Goal: Task Accomplishment & Management: Use online tool/utility

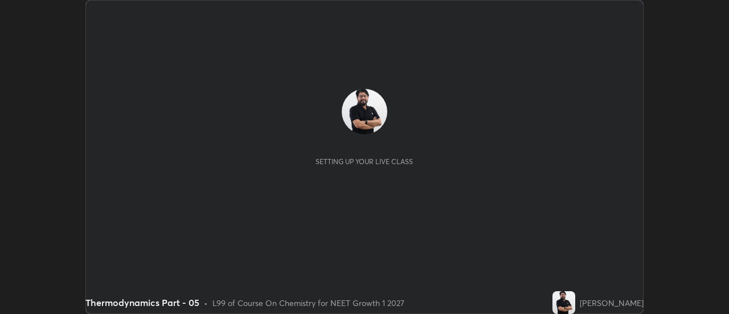
scroll to position [314, 729]
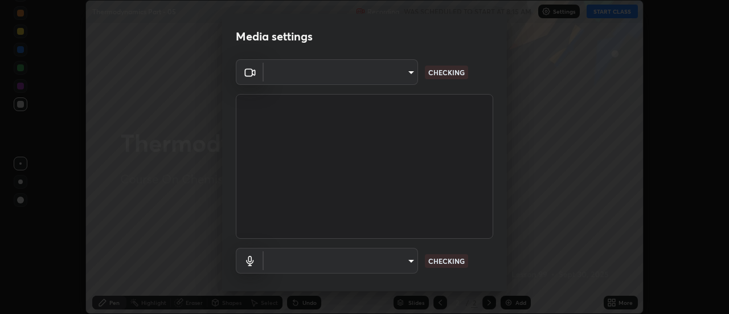
type input "6db99b6eec43879c9c37220b589585cee9a8a2a9ecad64e3b740b2de92d68dc4"
click at [318, 72] on body "Erase all Thermodynamics Part - 05 Recording WAS SCHEDULED TO START AT 8:15 AM …" at bounding box center [364, 157] width 729 height 314
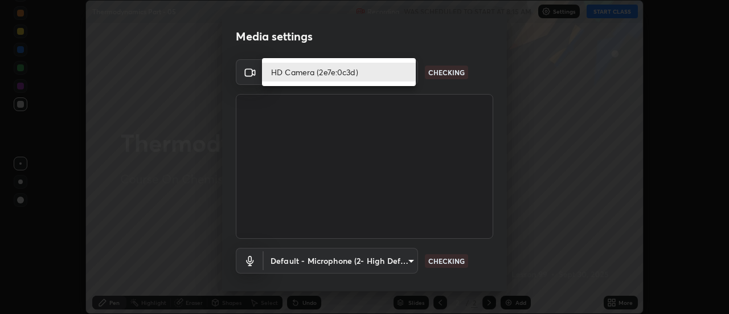
click at [308, 75] on li "HD Camera (2e7e:0c3d)" at bounding box center [339, 72] width 154 height 19
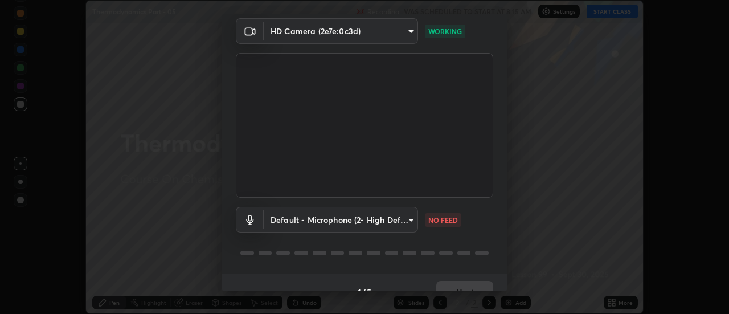
scroll to position [60, 0]
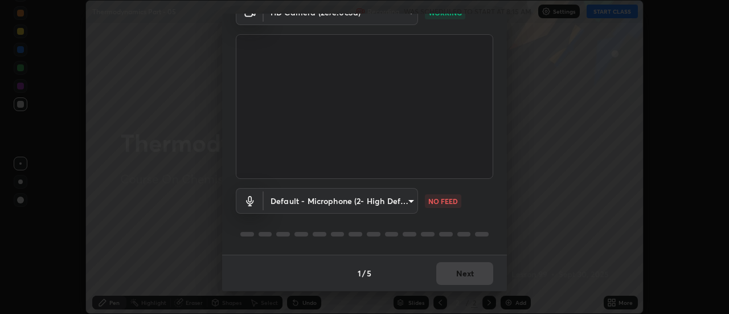
click at [382, 199] on body "Erase all Thermodynamics Part - 05 Recording WAS SCHEDULED TO START AT 8:15 AM …" at bounding box center [364, 157] width 729 height 314
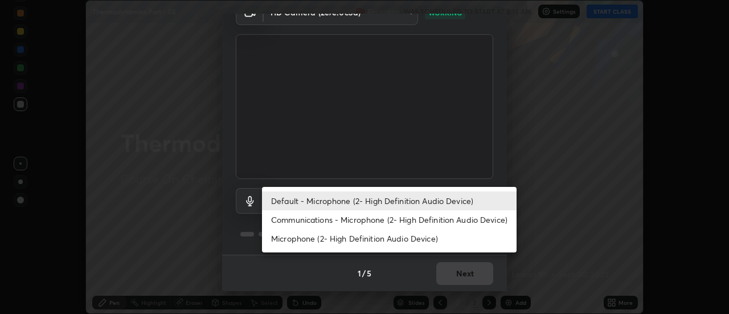
click at [358, 222] on li "Communications - Microphone (2- High Definition Audio Device)" at bounding box center [389, 219] width 255 height 19
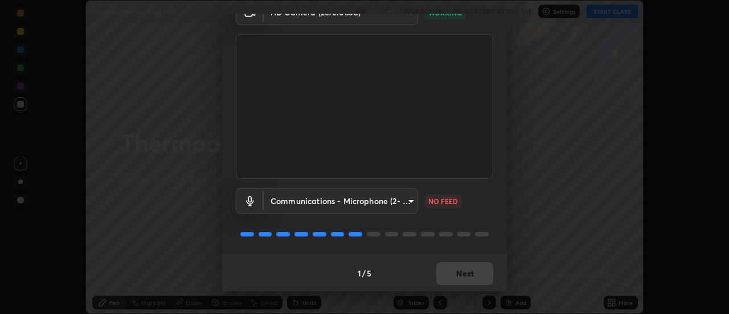
click at [377, 201] on body "Erase all Thermodynamics Part - 05 Recording WAS SCHEDULED TO START AT 8:15 AM …" at bounding box center [364, 157] width 729 height 314
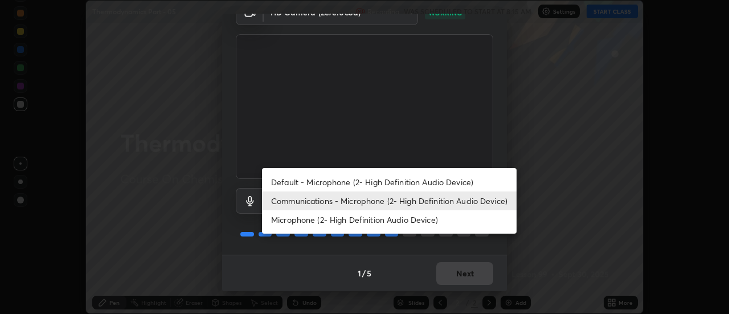
click at [373, 182] on li "Default - Microphone (2- High Definition Audio Device)" at bounding box center [389, 182] width 255 height 19
type input "default"
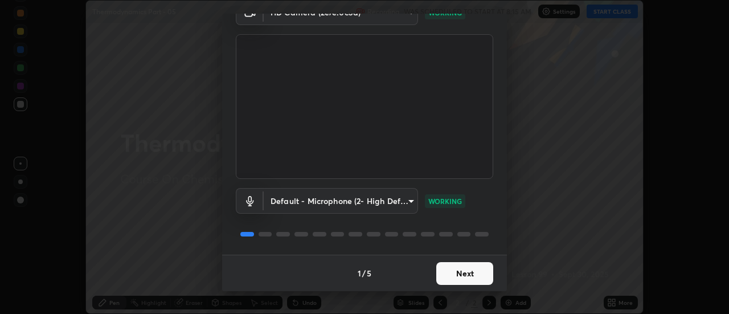
click at [460, 275] on button "Next" at bounding box center [464, 273] width 57 height 23
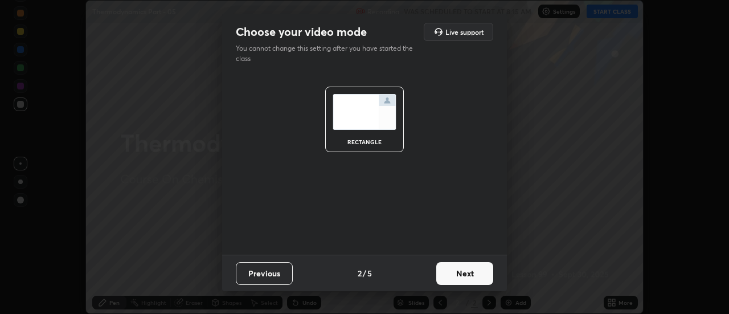
click at [473, 273] on button "Next" at bounding box center [464, 273] width 57 height 23
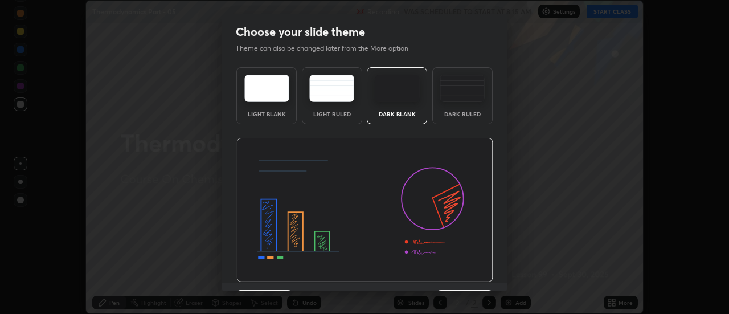
scroll to position [28, 0]
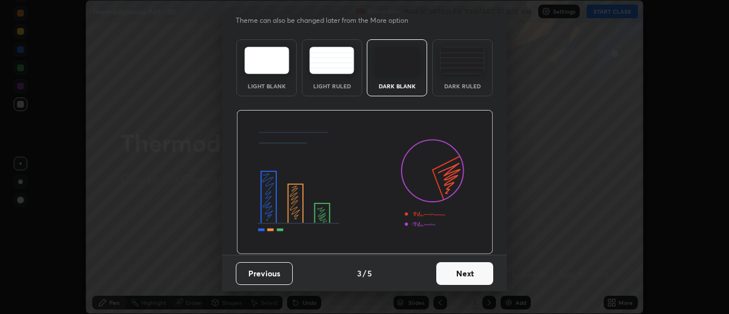
click at [469, 276] on button "Next" at bounding box center [464, 273] width 57 height 23
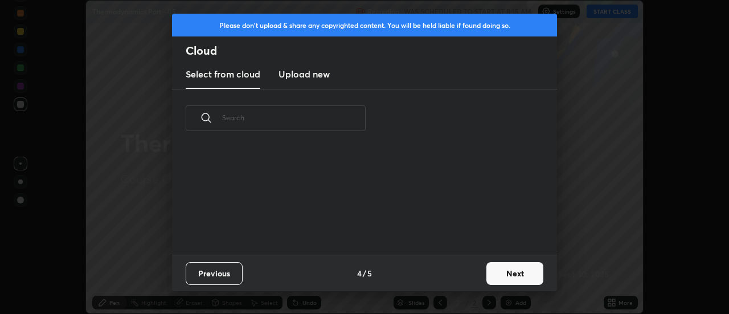
click at [517, 271] on button "Next" at bounding box center [515, 273] width 57 height 23
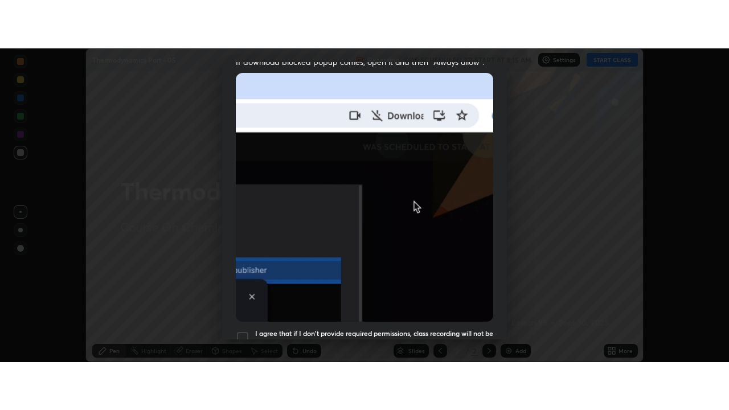
scroll to position [292, 0]
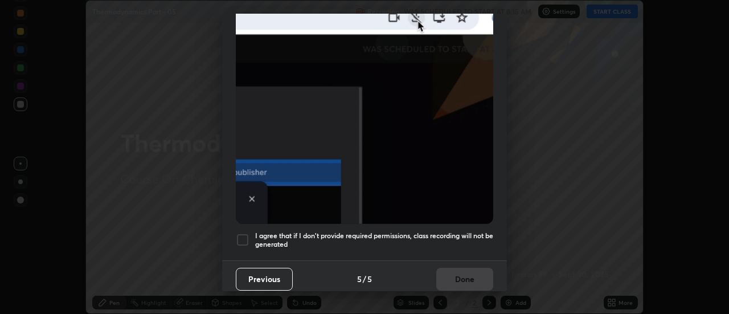
click at [244, 238] on div at bounding box center [243, 240] width 14 height 14
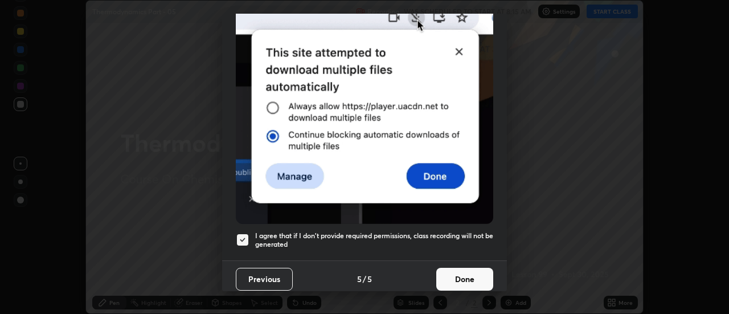
click at [468, 275] on button "Done" at bounding box center [464, 279] width 57 height 23
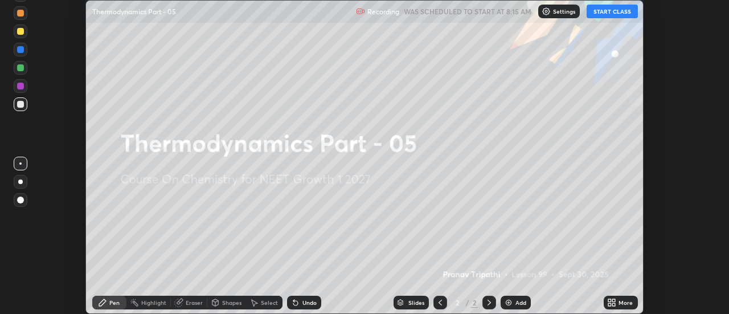
click at [608, 304] on icon at bounding box center [609, 304] width 3 height 3
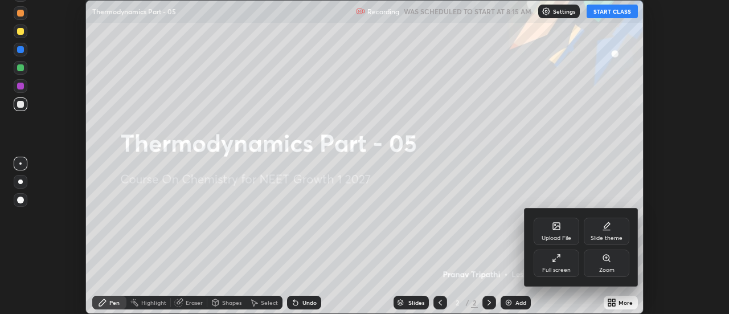
click at [562, 264] on div "Full screen" at bounding box center [557, 263] width 46 height 27
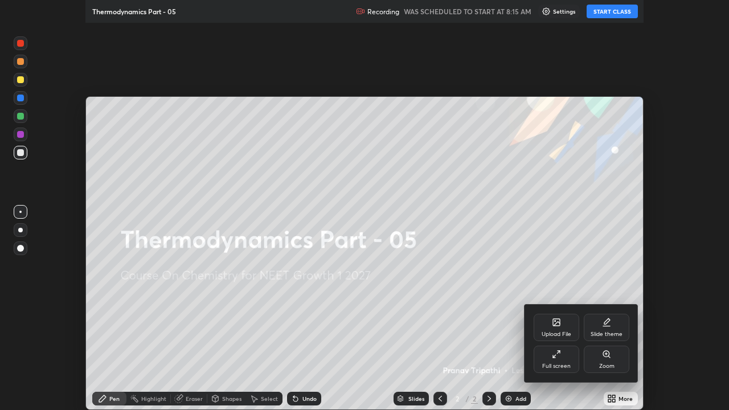
scroll to position [410, 729]
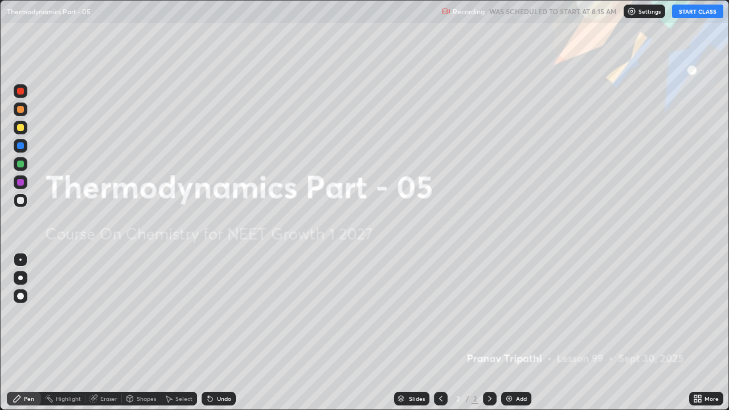
click at [688, 13] on button "START CLASS" at bounding box center [697, 12] width 51 height 14
click at [517, 313] on div "Add" at bounding box center [521, 399] width 11 height 6
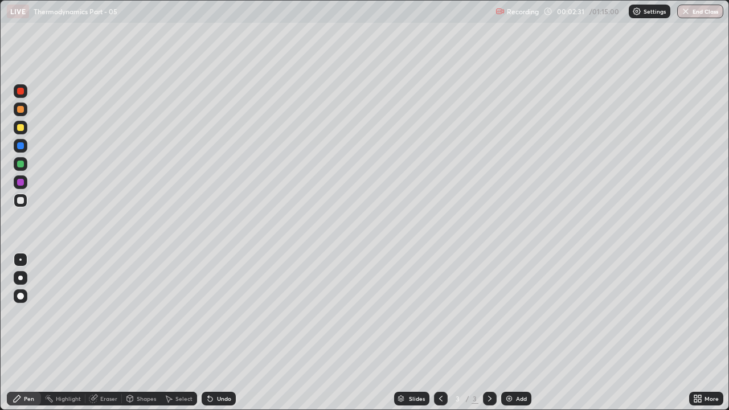
click at [21, 126] on div at bounding box center [20, 127] width 7 height 7
click at [21, 164] on div at bounding box center [20, 164] width 7 height 7
click at [108, 313] on div "Eraser" at bounding box center [108, 399] width 17 height 6
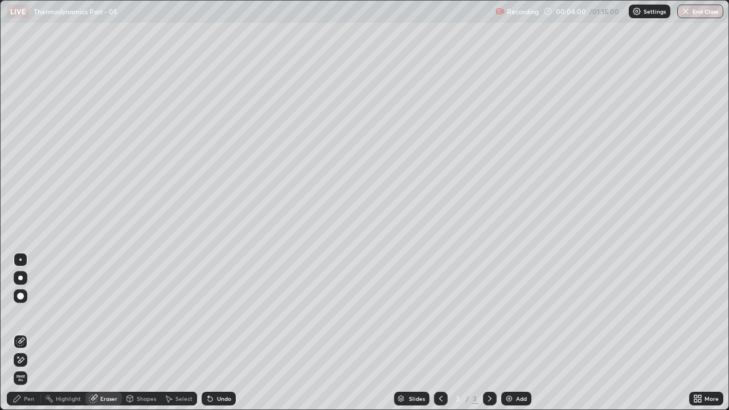
click at [30, 313] on div "Pen" at bounding box center [29, 399] width 10 height 6
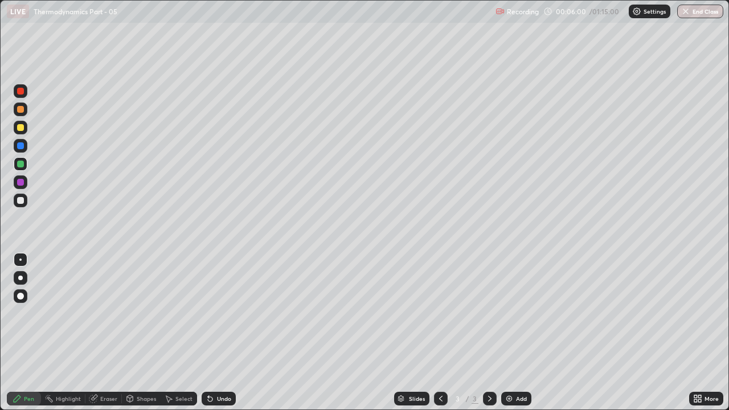
click at [521, 313] on div "Add" at bounding box center [516, 399] width 30 height 14
click at [21, 183] on div at bounding box center [20, 182] width 7 height 7
click at [22, 167] on div at bounding box center [20, 164] width 7 height 7
click at [22, 201] on div at bounding box center [20, 200] width 7 height 7
click at [110, 313] on div "Eraser" at bounding box center [108, 399] width 17 height 6
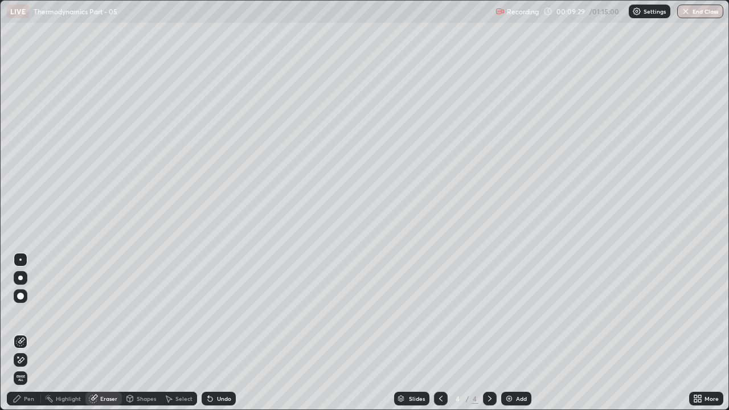
click at [37, 313] on div "Pen" at bounding box center [24, 399] width 34 height 14
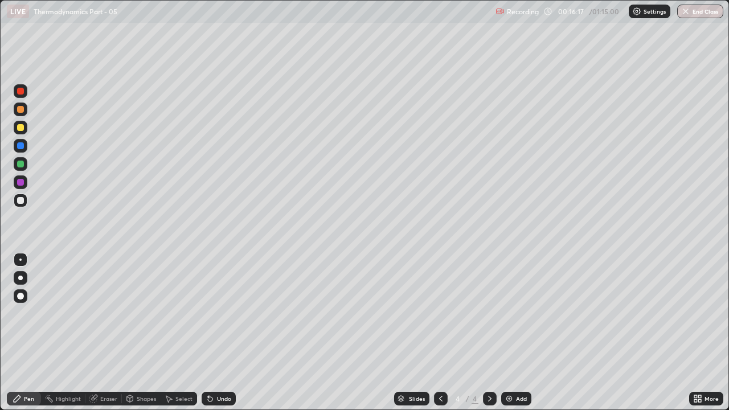
click at [112, 313] on div "Eraser" at bounding box center [108, 399] width 17 height 6
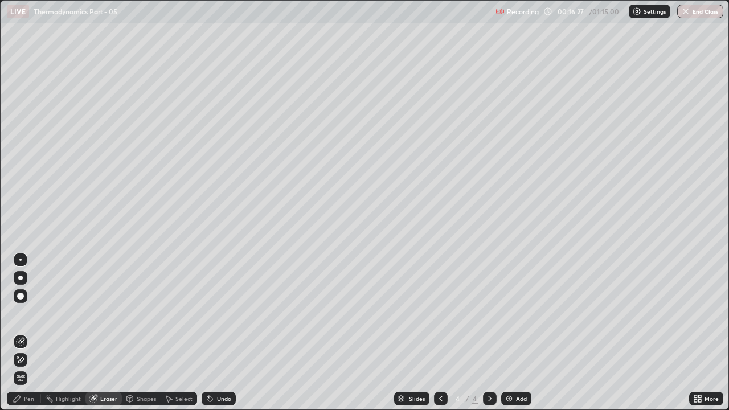
click at [29, 313] on div "Pen" at bounding box center [29, 399] width 10 height 6
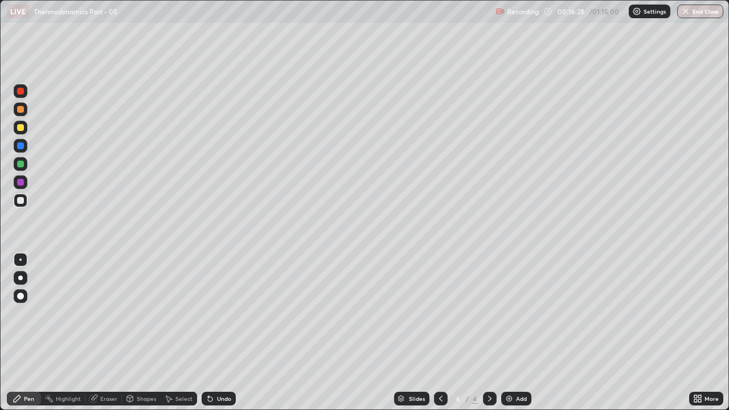
click at [21, 166] on div at bounding box center [20, 164] width 7 height 7
click at [21, 201] on div at bounding box center [20, 200] width 7 height 7
click at [514, 313] on div "Add" at bounding box center [516, 399] width 30 height 14
click at [21, 128] on div at bounding box center [20, 127] width 7 height 7
click at [18, 179] on div at bounding box center [20, 182] width 7 height 7
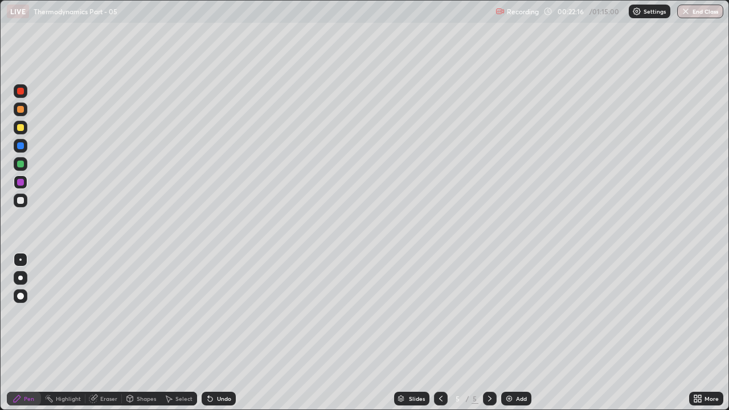
click at [19, 162] on div at bounding box center [20, 164] width 7 height 7
click at [109, 313] on div "Eraser" at bounding box center [108, 399] width 17 height 6
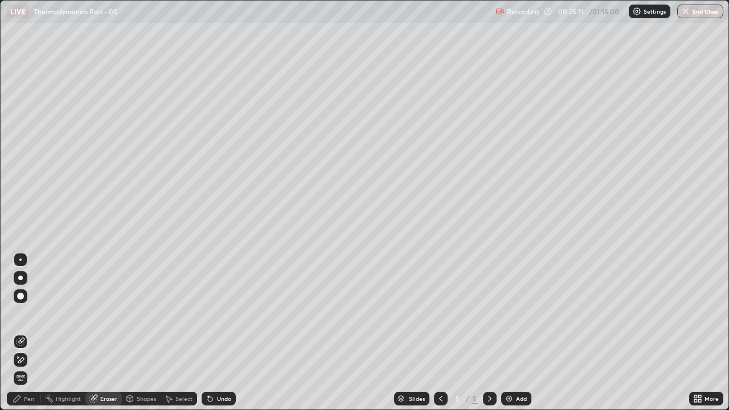
click at [29, 313] on div "Pen" at bounding box center [29, 399] width 10 height 6
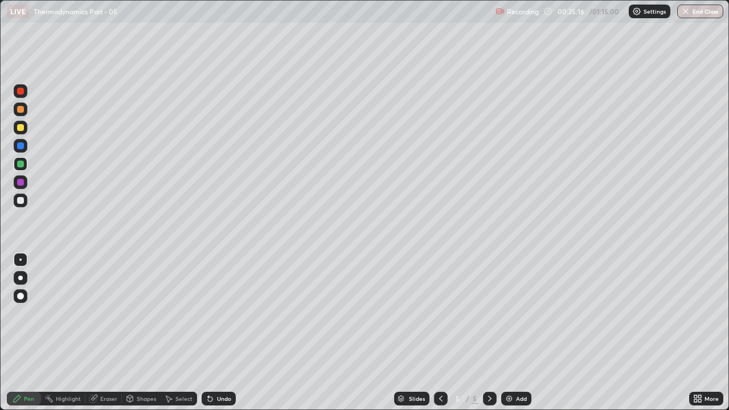
click at [105, 313] on div "Eraser" at bounding box center [108, 399] width 17 height 6
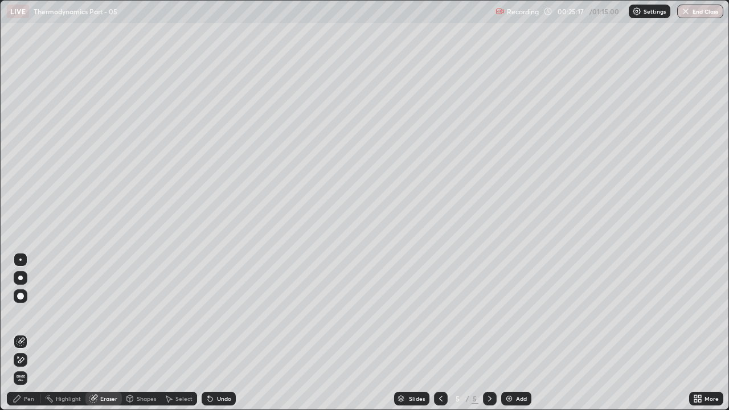
click at [27, 313] on div "Pen" at bounding box center [24, 399] width 34 height 14
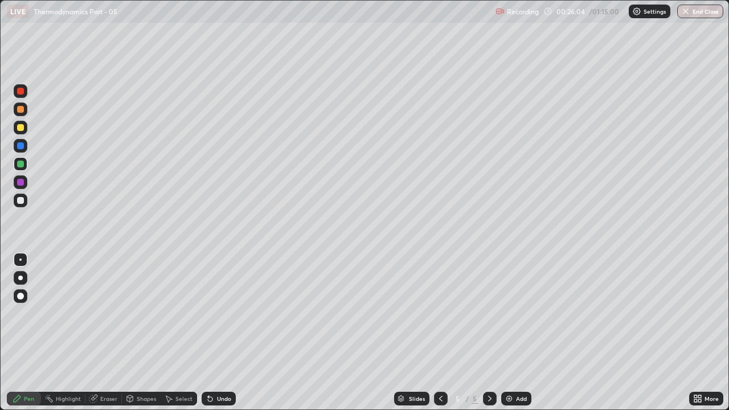
click at [112, 313] on div "Eraser" at bounding box center [108, 399] width 17 height 6
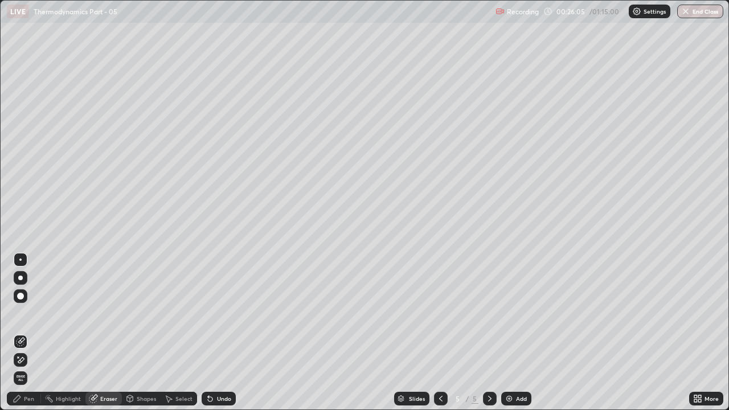
click at [26, 313] on div "Pen" at bounding box center [29, 399] width 10 height 6
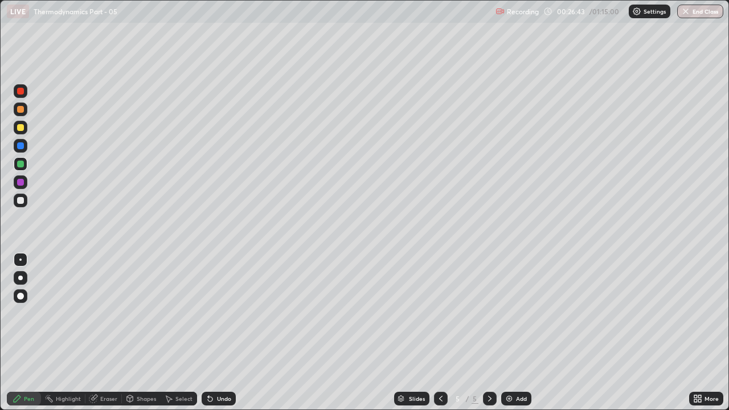
click at [22, 132] on div at bounding box center [21, 128] width 14 height 14
click at [21, 201] on div at bounding box center [20, 200] width 7 height 7
click at [374, 313] on div "Slides 5 / 5 Add" at bounding box center [463, 398] width 454 height 23
click at [106, 313] on div "Eraser" at bounding box center [108, 399] width 17 height 6
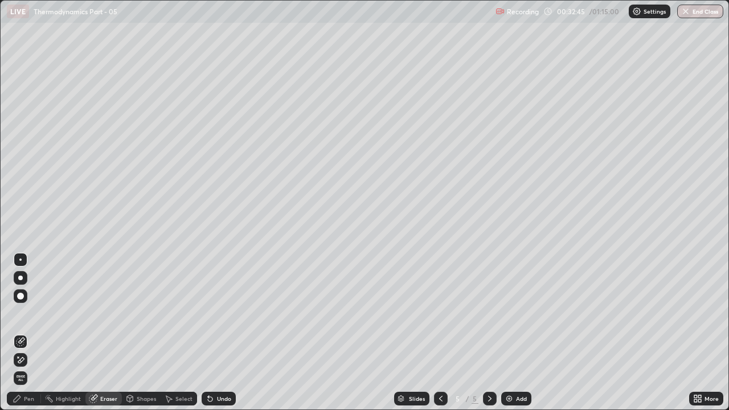
click at [29, 313] on div "Pen" at bounding box center [29, 399] width 10 height 6
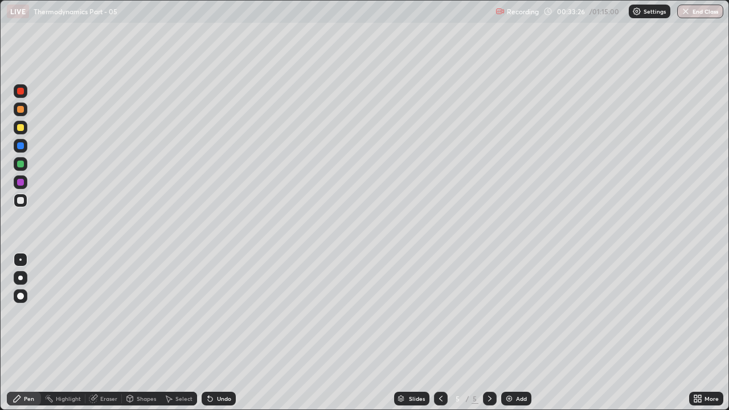
click at [22, 181] on div at bounding box center [20, 182] width 7 height 7
click at [523, 313] on div "Add" at bounding box center [521, 399] width 11 height 6
click at [19, 165] on div at bounding box center [20, 164] width 7 height 7
click at [17, 109] on div at bounding box center [20, 109] width 7 height 7
click at [110, 313] on div "Eraser" at bounding box center [108, 399] width 17 height 6
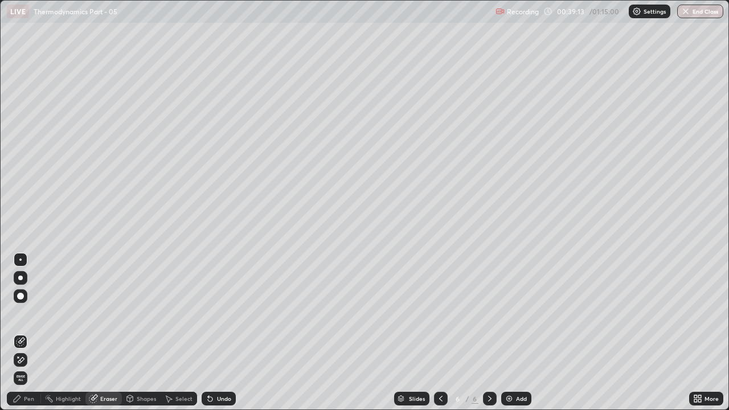
click at [29, 313] on div "Pen" at bounding box center [29, 399] width 10 height 6
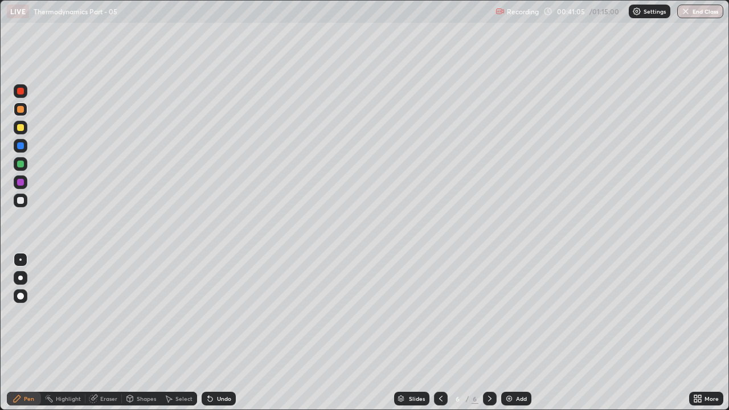
click at [20, 128] on div at bounding box center [20, 127] width 7 height 7
click at [19, 112] on div at bounding box center [20, 109] width 7 height 7
click at [517, 313] on div "Add" at bounding box center [516, 399] width 30 height 14
click at [19, 128] on div at bounding box center [20, 127] width 7 height 7
click at [19, 165] on div at bounding box center [20, 164] width 7 height 7
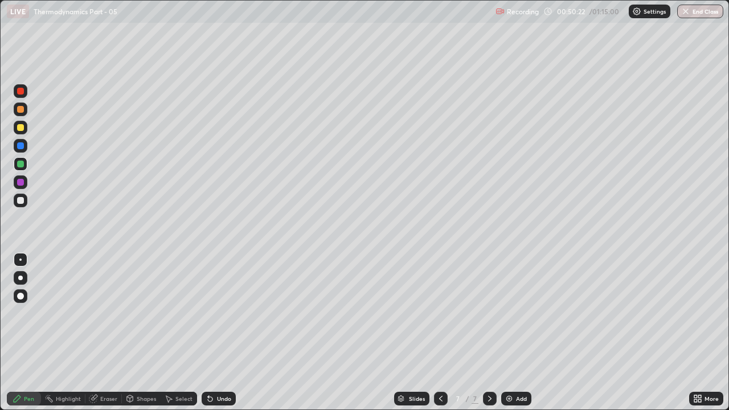
click at [106, 313] on div "Eraser" at bounding box center [108, 399] width 17 height 6
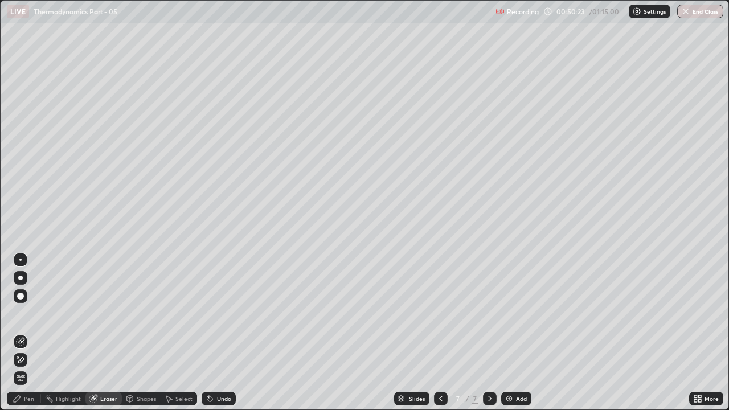
click at [29, 313] on div "Pen" at bounding box center [24, 399] width 34 height 14
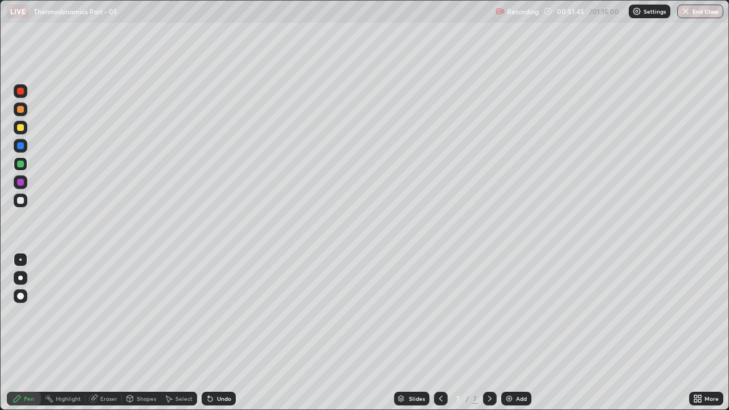
click at [440, 313] on icon at bounding box center [440, 398] width 9 height 9
click at [489, 313] on icon at bounding box center [489, 398] width 9 height 9
click at [488, 313] on icon at bounding box center [489, 398] width 9 height 9
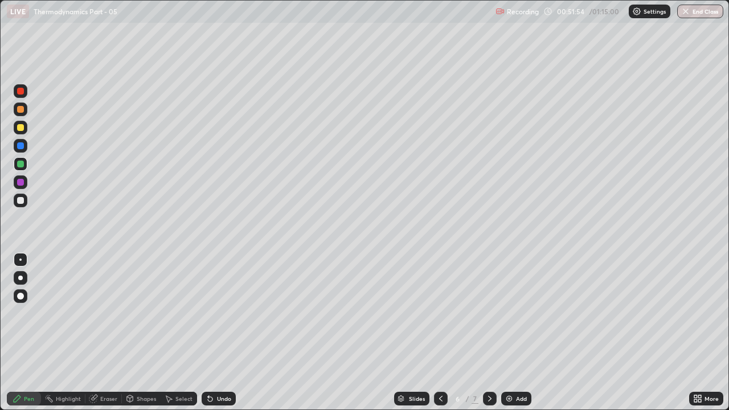
click at [489, 313] on icon at bounding box center [489, 398] width 9 height 9
click at [109, 313] on div "Eraser" at bounding box center [103, 399] width 36 height 14
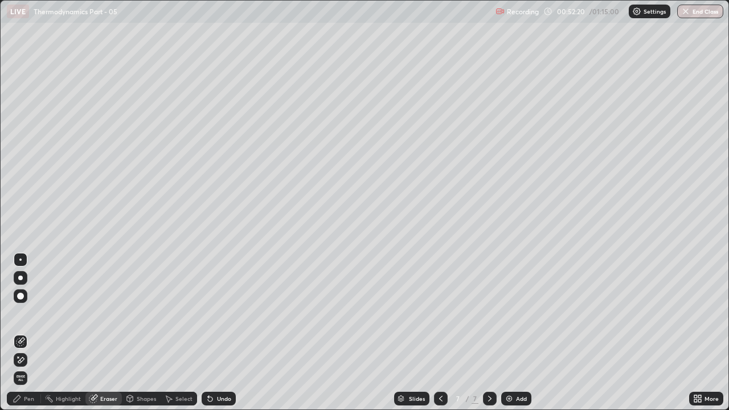
click at [34, 313] on div "Pen" at bounding box center [29, 399] width 10 height 6
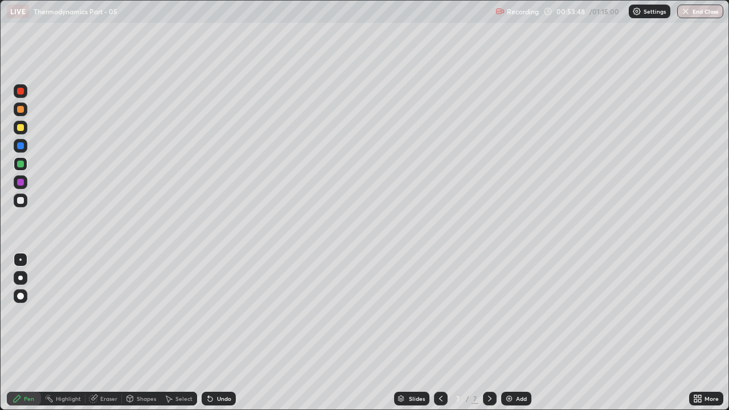
click at [109, 313] on div "Eraser" at bounding box center [108, 399] width 17 height 6
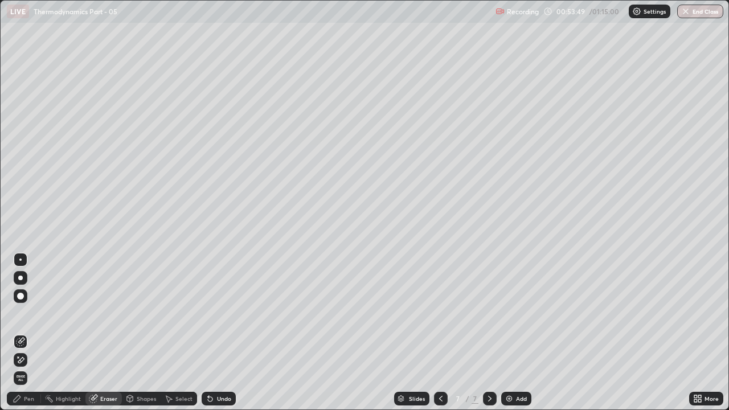
click at [28, 313] on div "Pen" at bounding box center [29, 399] width 10 height 6
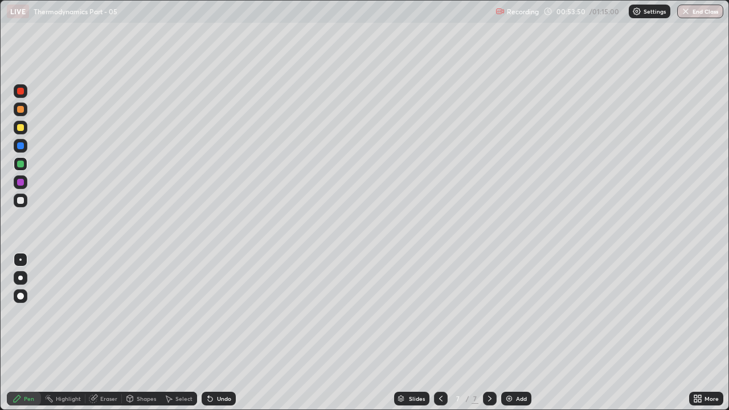
click at [25, 129] on div at bounding box center [21, 128] width 14 height 14
click at [15, 200] on div at bounding box center [21, 201] width 14 height 14
click at [514, 313] on div "Add" at bounding box center [516, 399] width 30 height 14
click at [107, 313] on div "Eraser" at bounding box center [108, 399] width 17 height 6
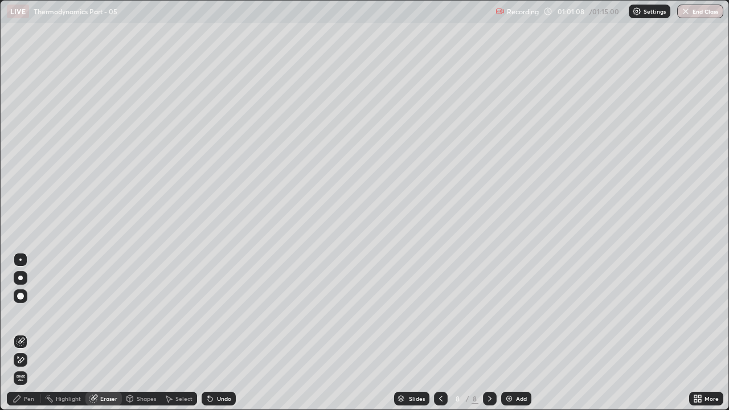
click at [22, 313] on div "Pen" at bounding box center [24, 399] width 34 height 14
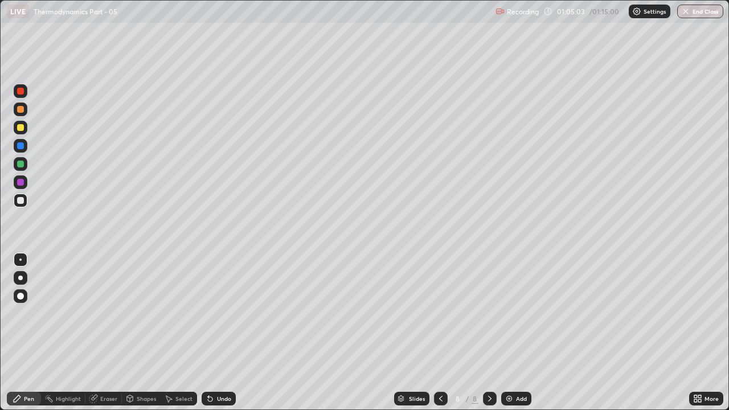
click at [21, 165] on div at bounding box center [20, 164] width 7 height 7
click at [513, 313] on div "Add" at bounding box center [516, 399] width 30 height 14
click at [20, 128] on div at bounding box center [20, 127] width 7 height 7
click at [104, 313] on div "Eraser" at bounding box center [103, 399] width 36 height 14
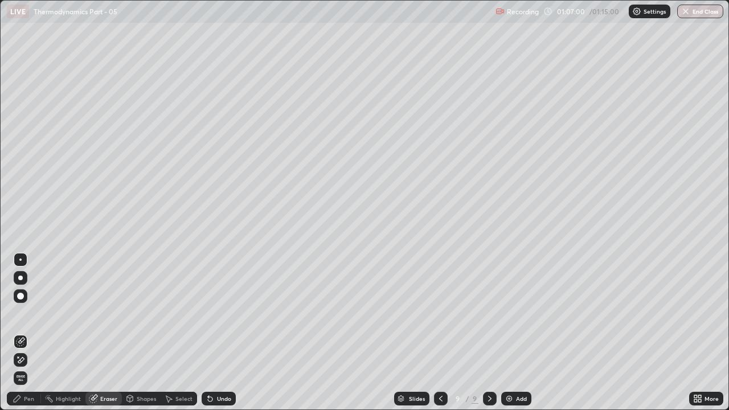
click at [32, 313] on div "Pen" at bounding box center [24, 399] width 34 height 14
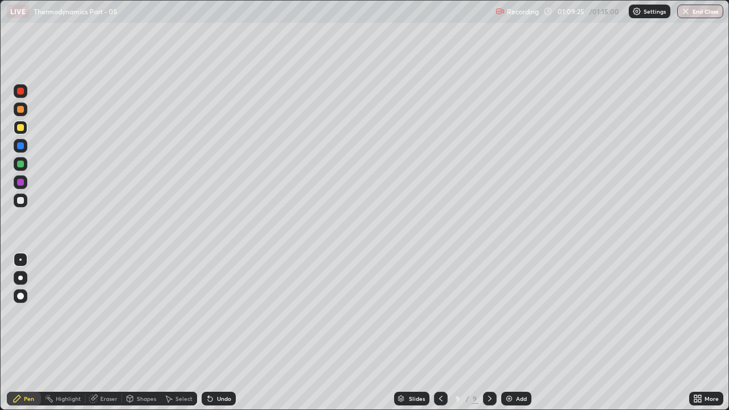
click at [21, 164] on div at bounding box center [20, 164] width 7 height 7
click at [109, 313] on div "Eraser" at bounding box center [108, 399] width 17 height 6
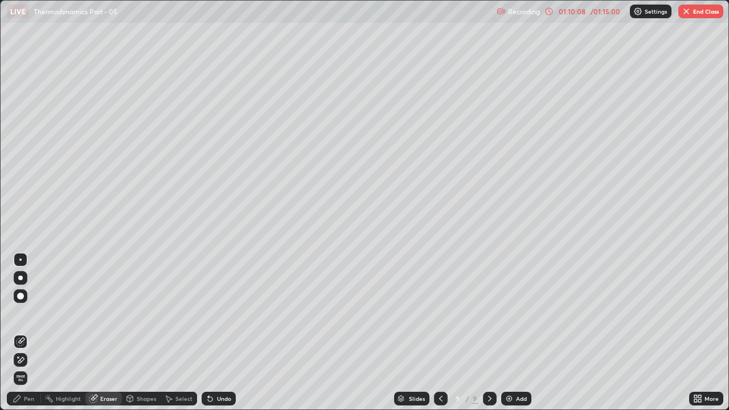
click at [24, 313] on div "Pen" at bounding box center [29, 399] width 10 height 6
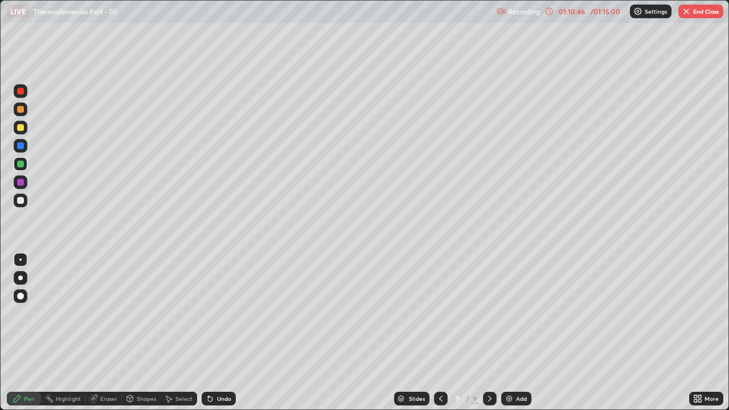
click at [104, 313] on div "Eraser" at bounding box center [108, 399] width 17 height 6
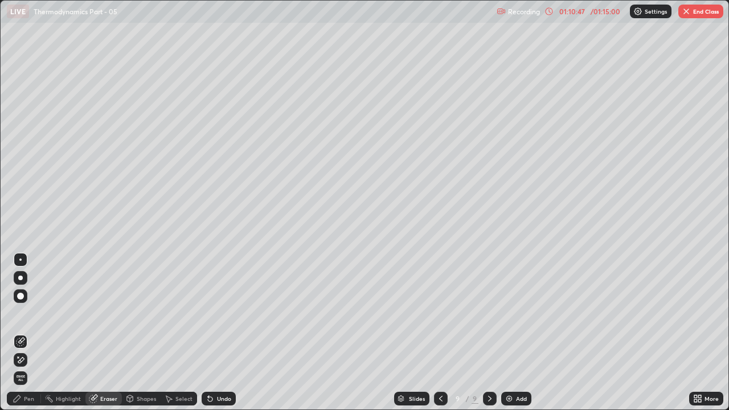
click at [27, 313] on div "Pen" at bounding box center [29, 399] width 10 height 6
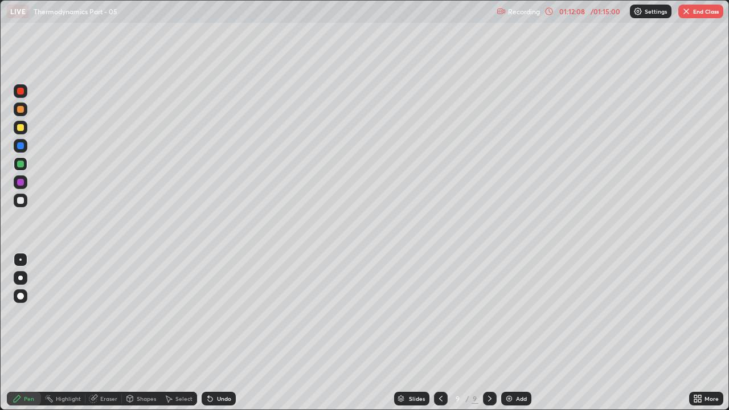
click at [24, 146] on div at bounding box center [21, 146] width 14 height 14
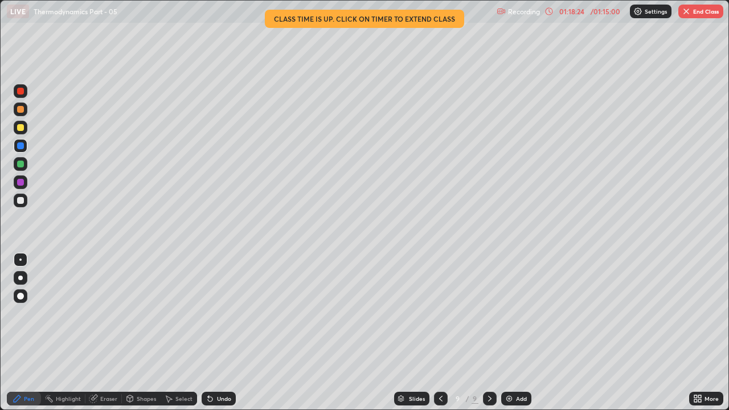
click at [699, 11] on button "End Class" at bounding box center [701, 12] width 45 height 14
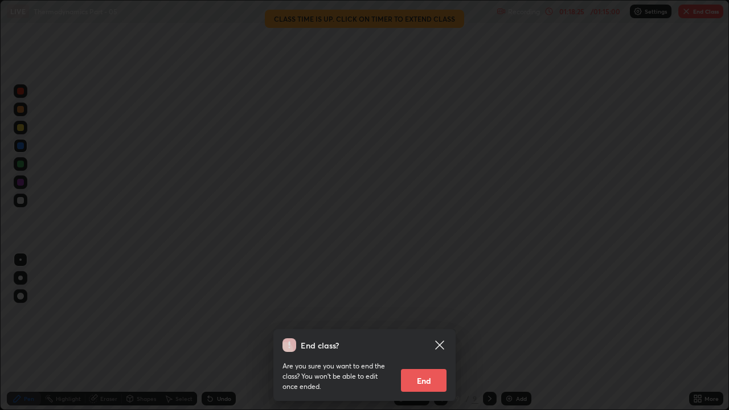
click at [424, 313] on button "End" at bounding box center [424, 380] width 46 height 23
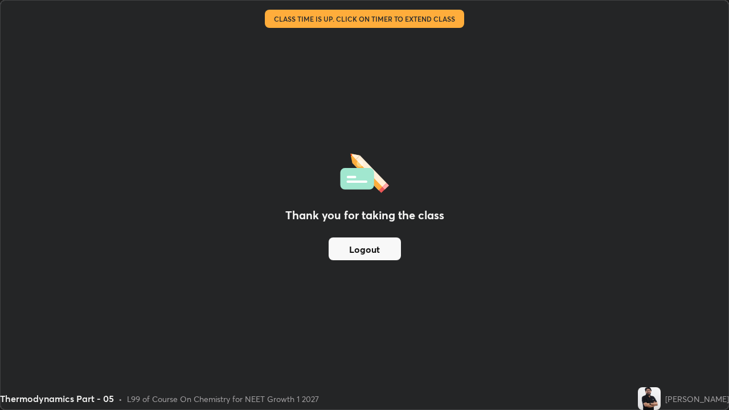
click at [361, 250] on button "Logout" at bounding box center [365, 249] width 72 height 23
